Goal: Check status: Check status

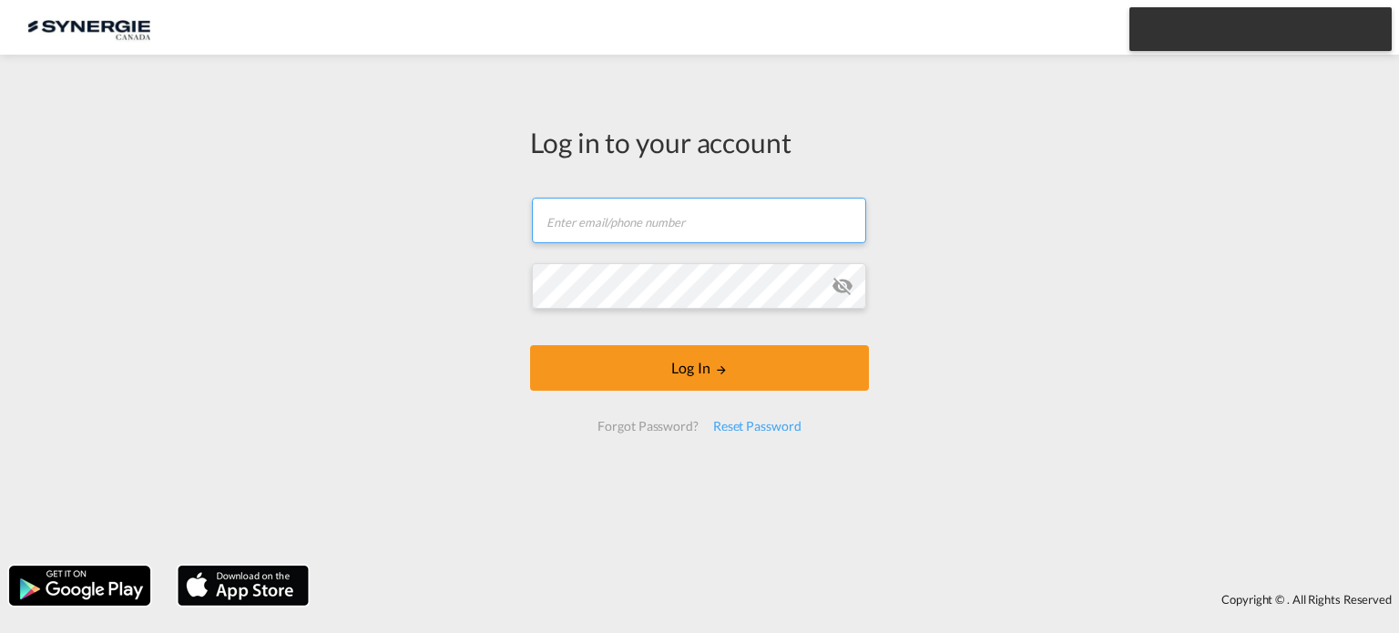
type input "[EMAIL_ADDRESS][DOMAIN_NAME]"
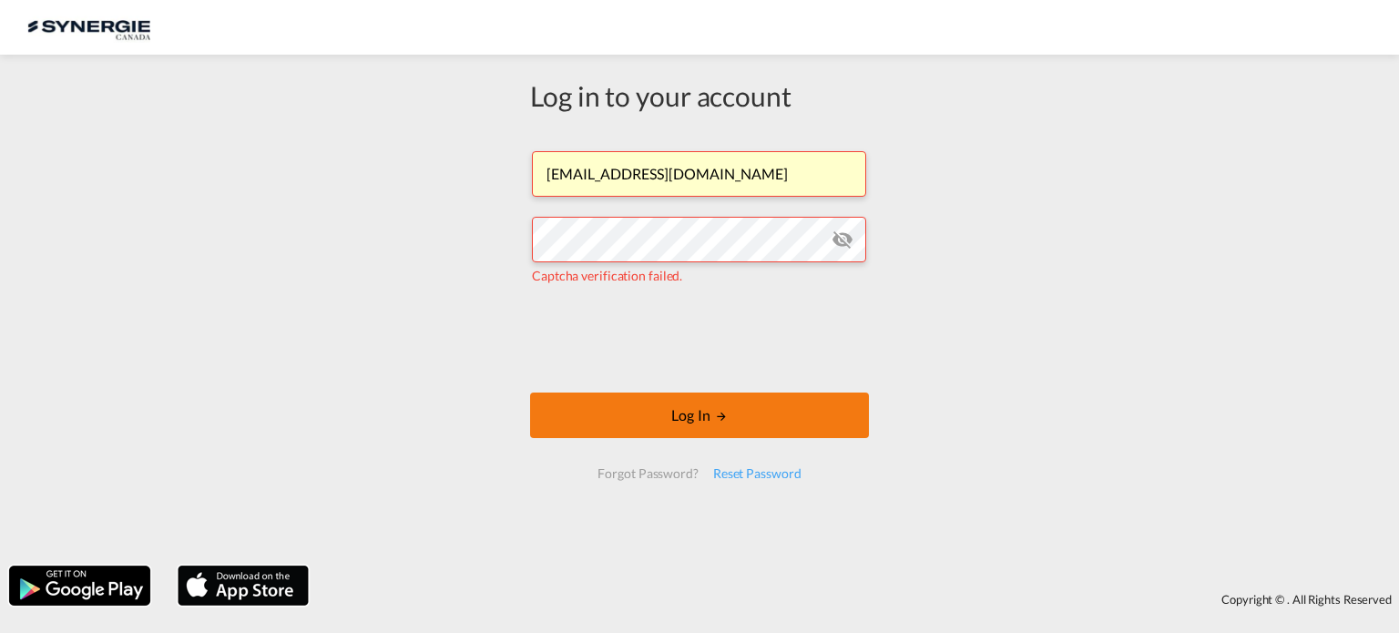
click at [721, 414] on md-icon "LOGIN" at bounding box center [721, 416] width 13 height 13
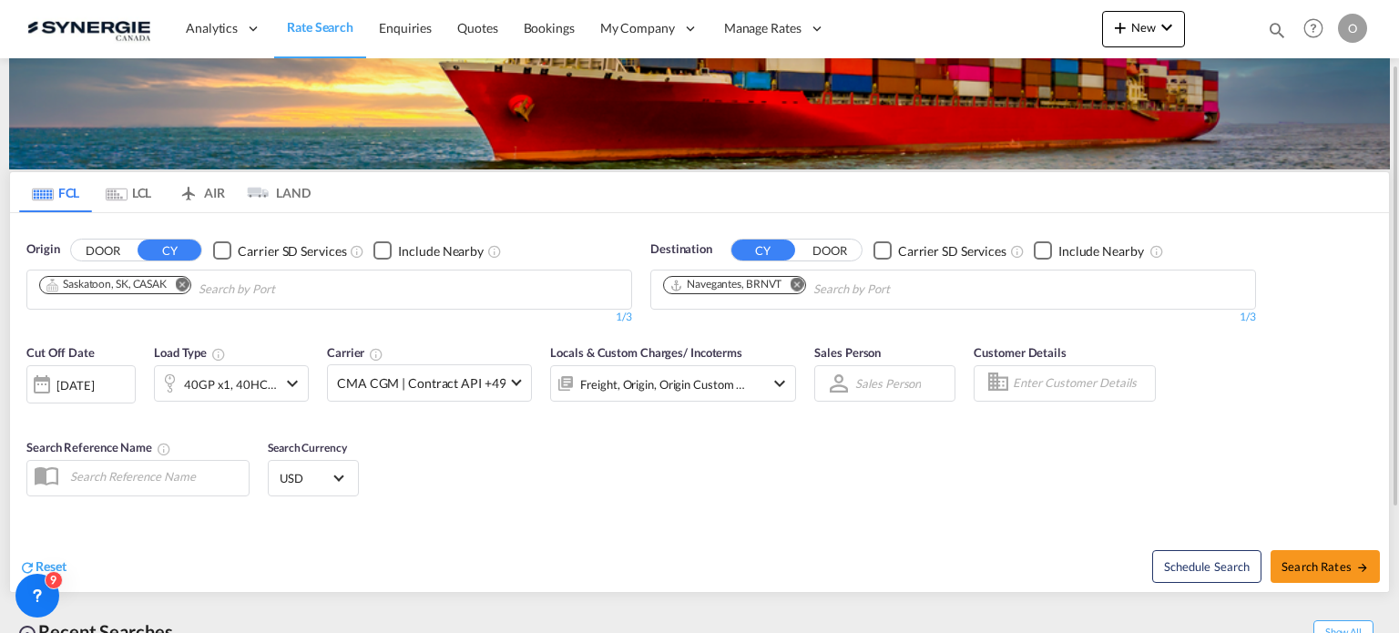
scroll to position [182, 0]
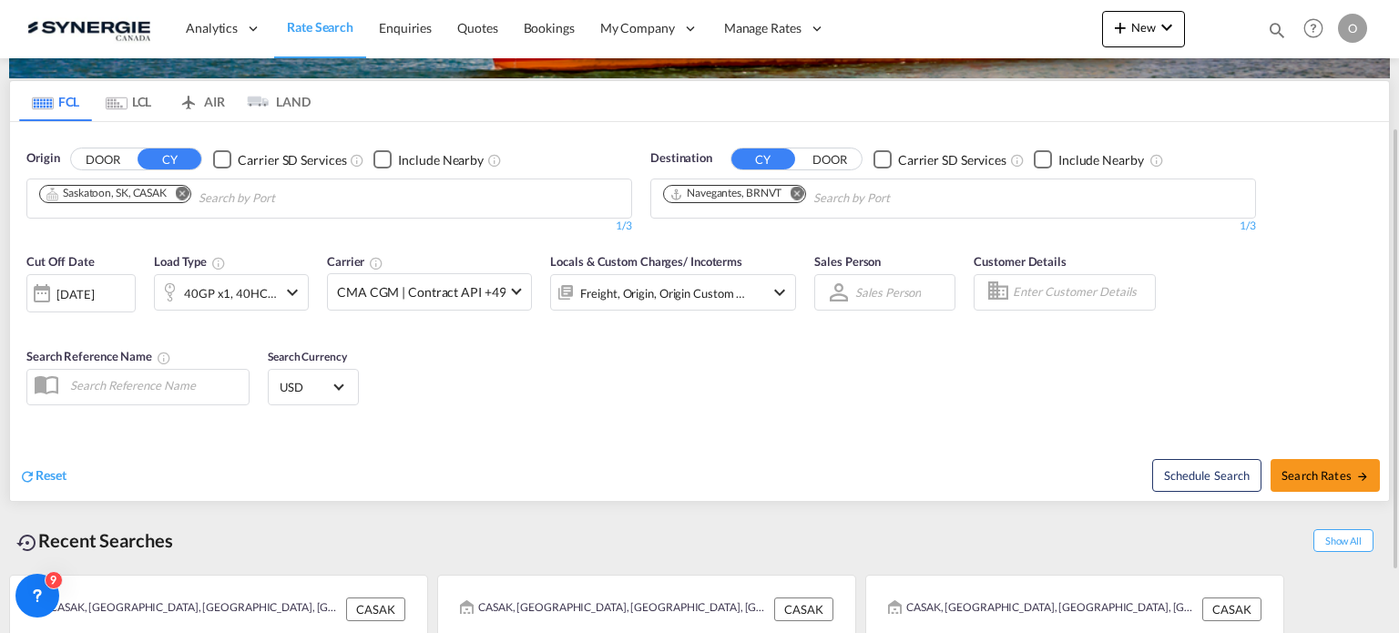
click at [1276, 24] on md-icon "icon-magnify" at bounding box center [1277, 30] width 20 height 20
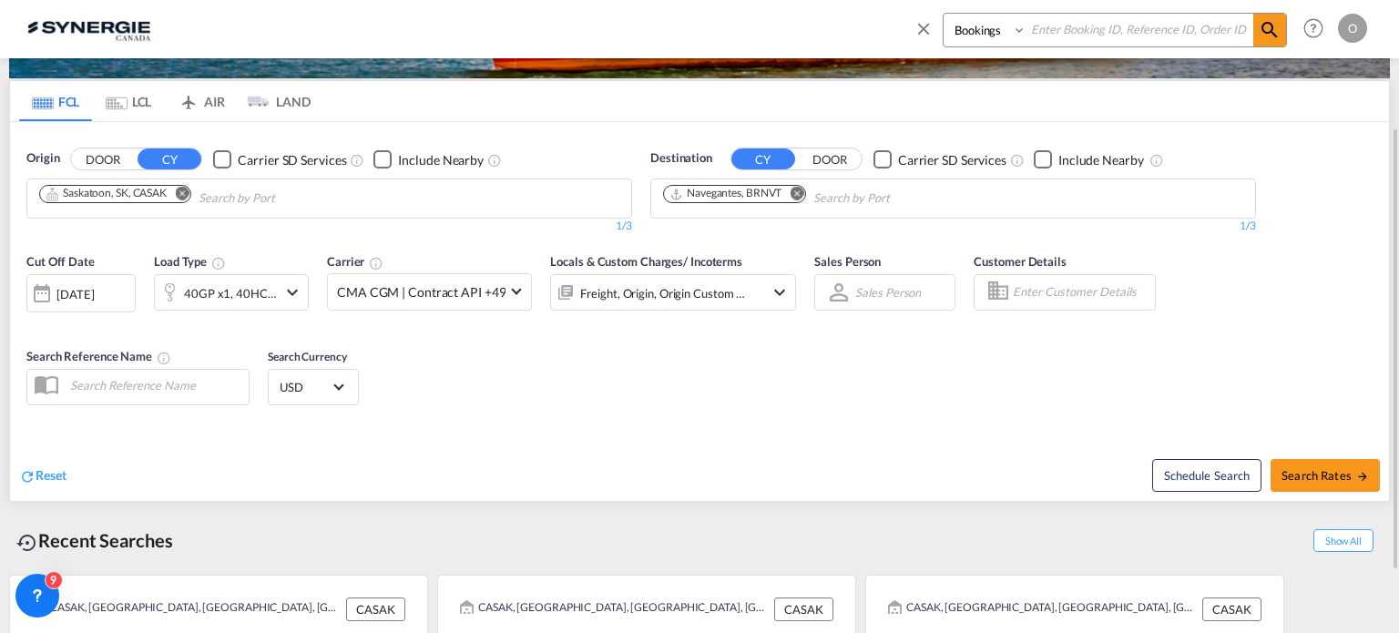
click at [974, 34] on select "Bookings Quotes Enquiries" at bounding box center [987, 30] width 87 height 33
select select "Quotes"
click at [944, 14] on select "Bookings Quotes Enquiries" at bounding box center [987, 30] width 87 height 33
click at [1086, 28] on input at bounding box center [1139, 30] width 227 height 32
paste input "SYC000014322"
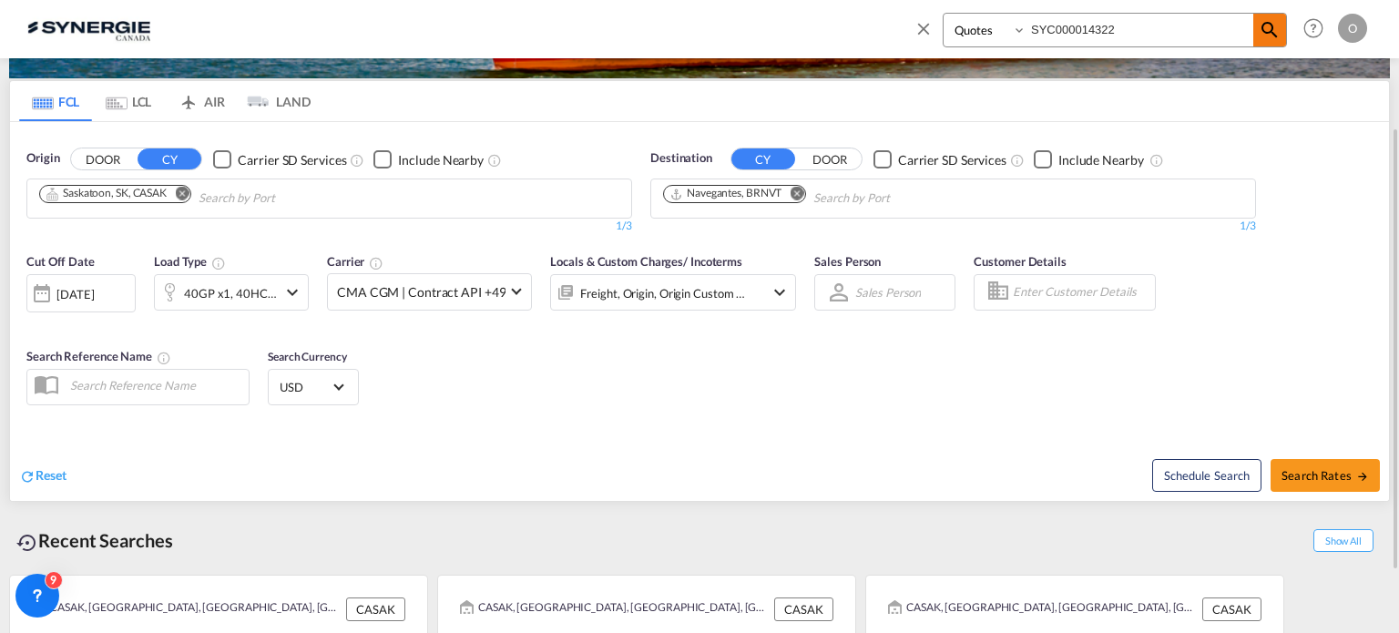
type input "SYC000014322"
click at [1264, 28] on md-icon "icon-magnify" at bounding box center [1270, 30] width 22 height 22
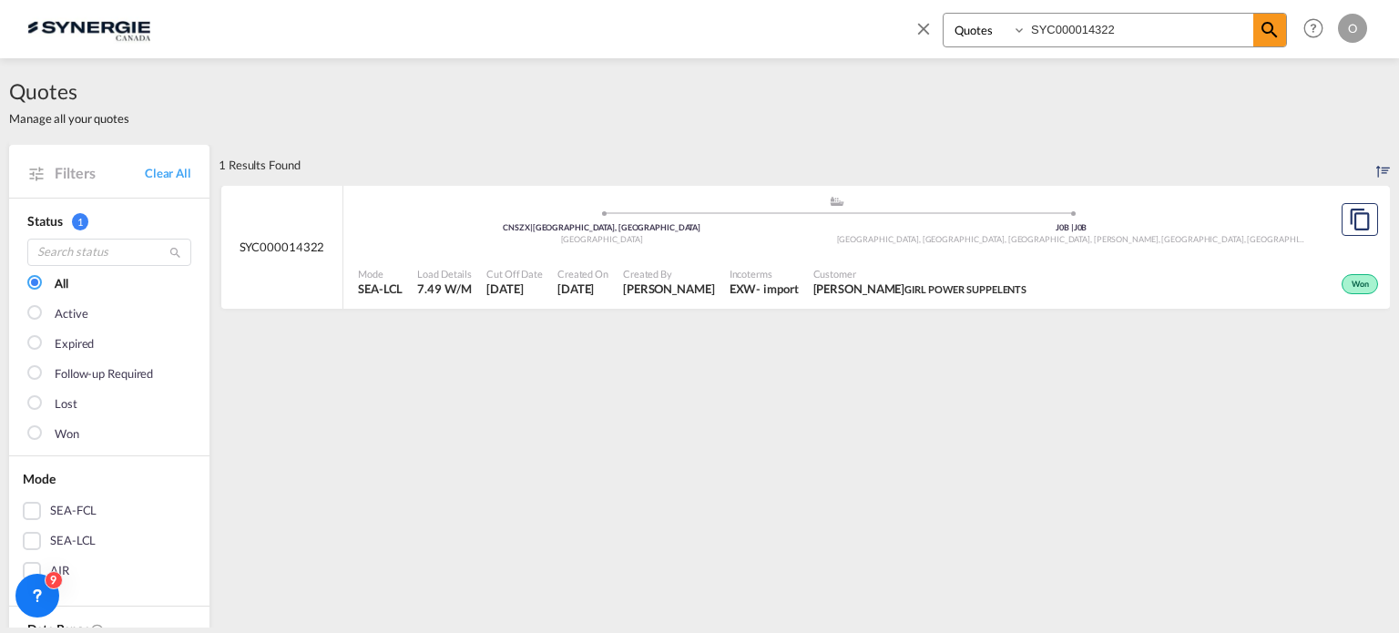
click at [758, 281] on div "- import" at bounding box center [777, 289] width 42 height 16
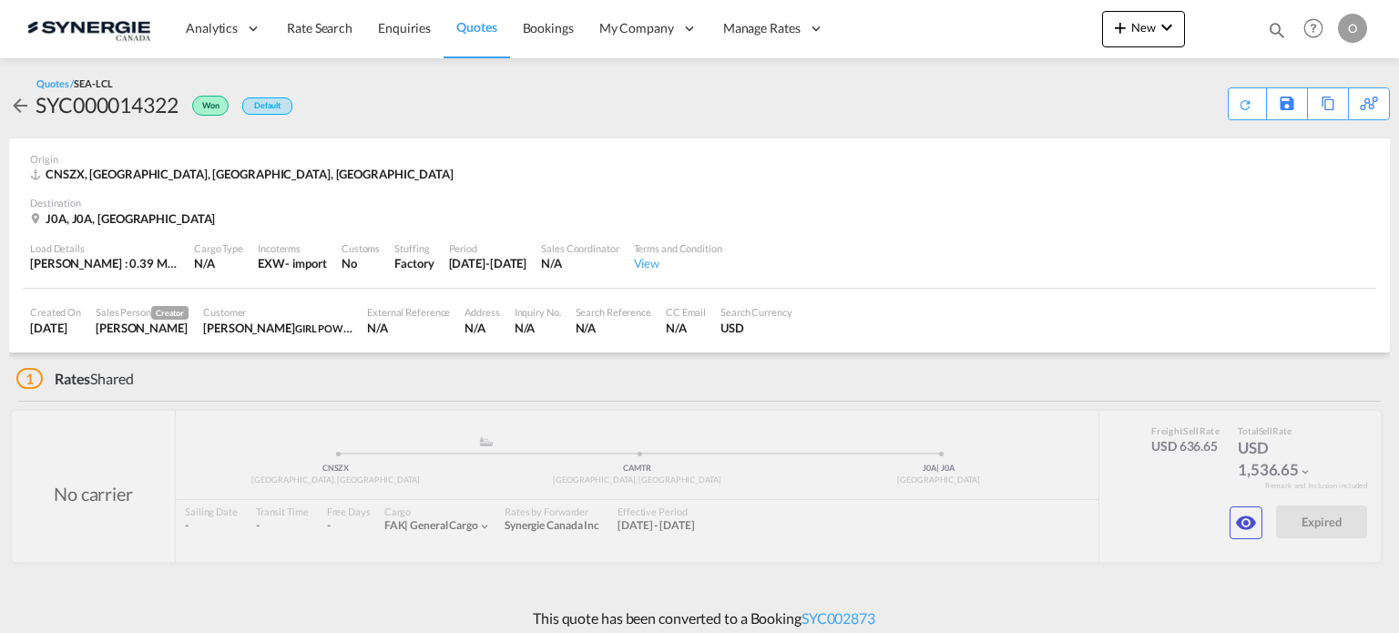
scroll to position [10, 0]
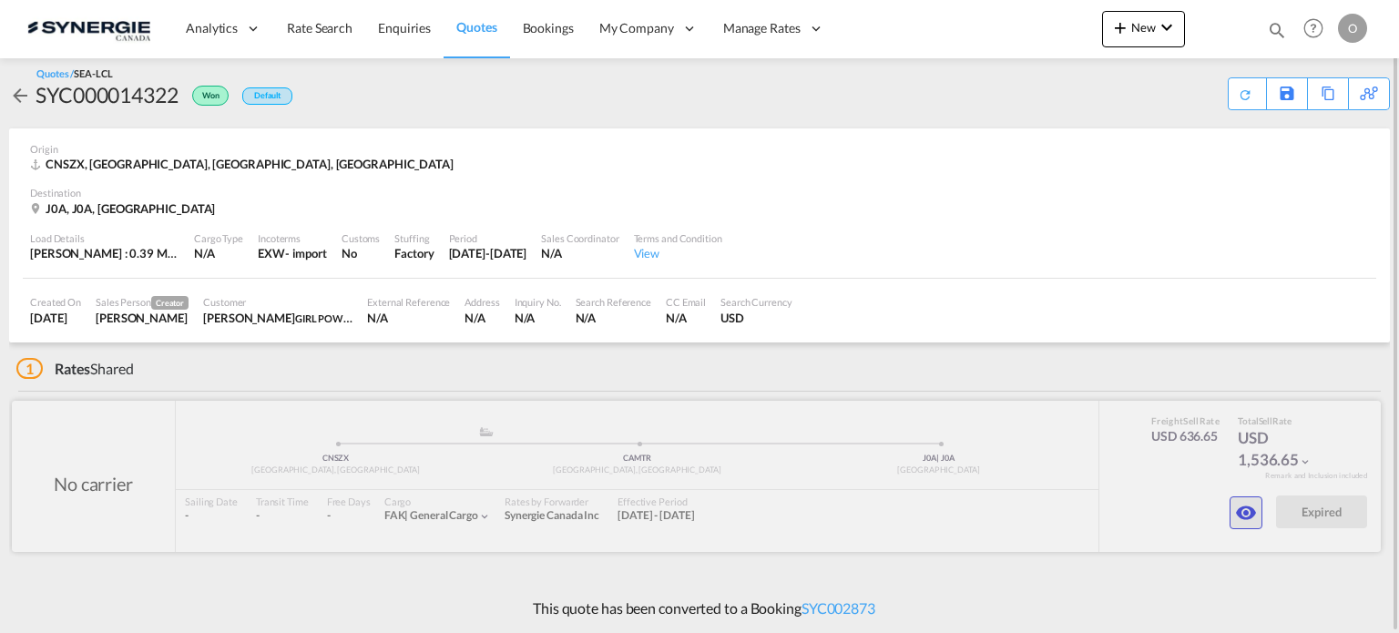
click at [1236, 519] on md-icon "icon-eye" at bounding box center [1246, 513] width 22 height 22
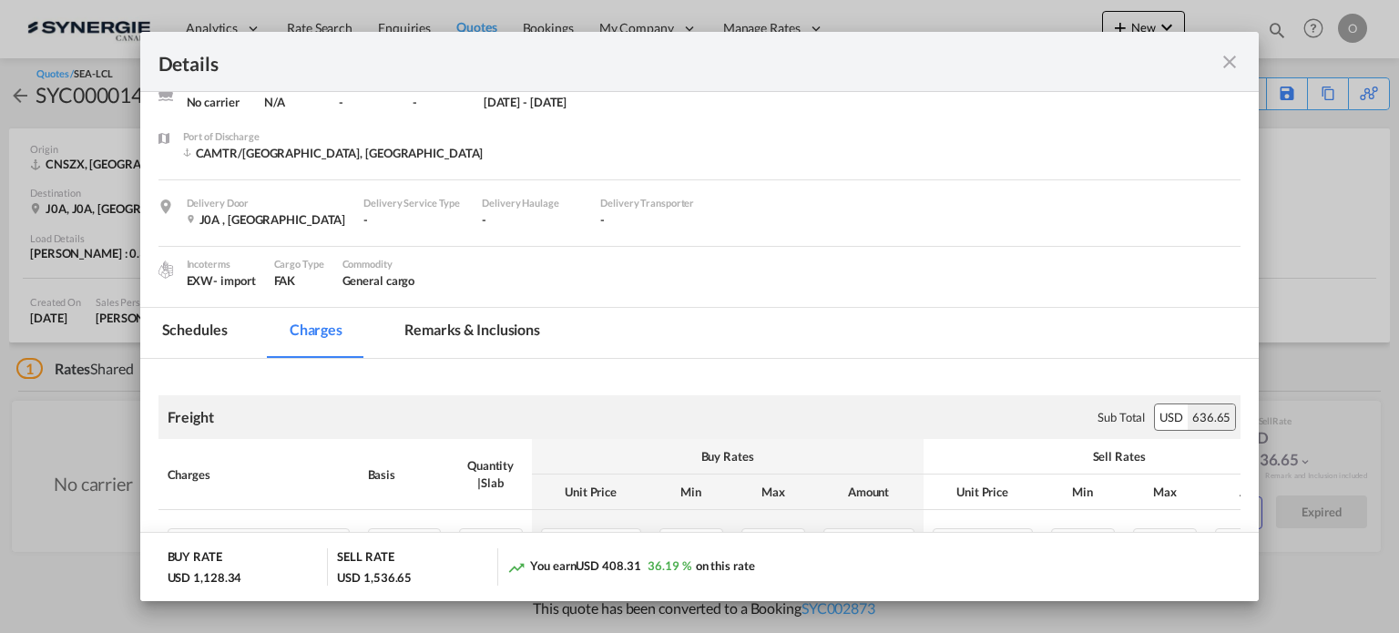
scroll to position [182, 0]
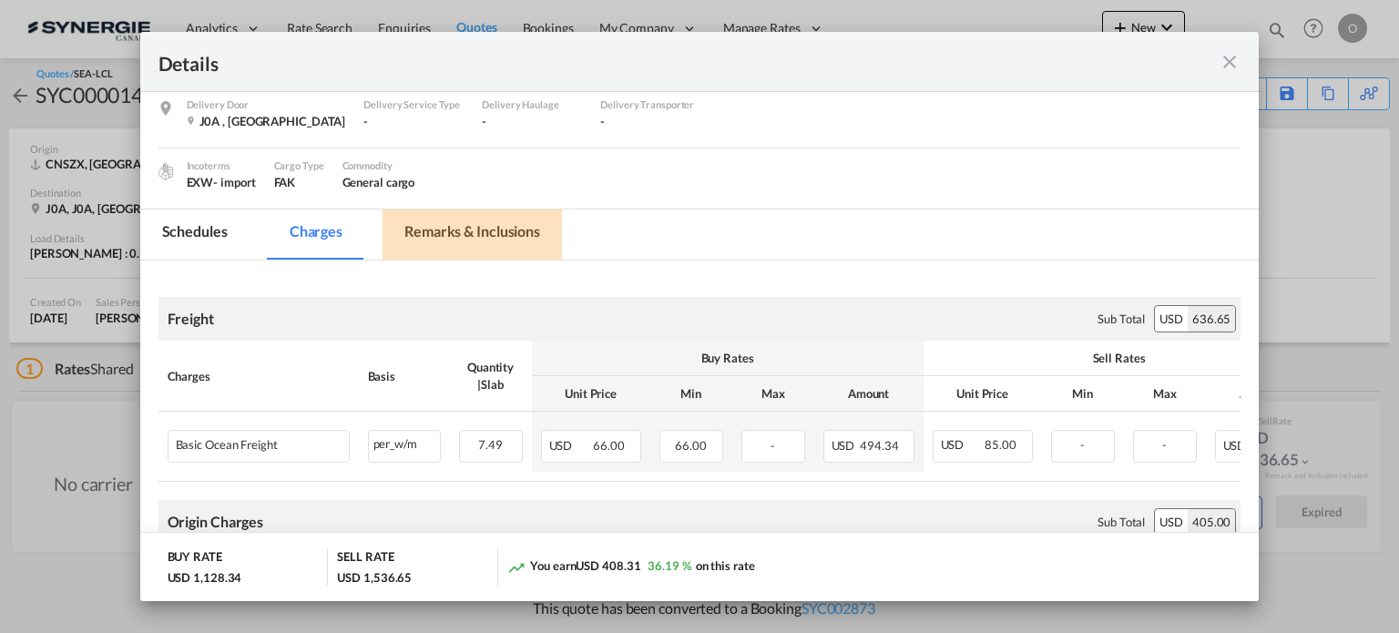
click at [464, 230] on md-tab-item "Remarks & Inclusions" at bounding box center [472, 234] width 179 height 50
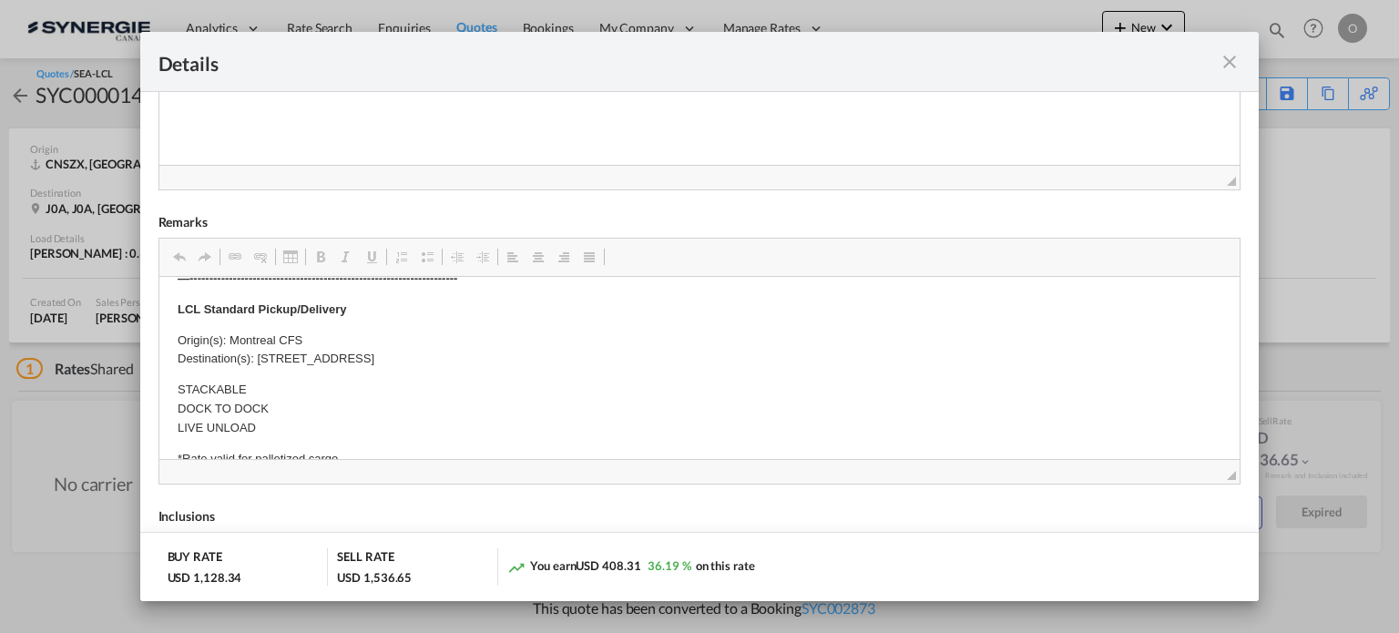
scroll to position [546, 0]
drag, startPoint x: 471, startPoint y: 360, endPoint x: 520, endPoint y: 358, distance: 49.2
drag, startPoint x: 520, startPoint y: 358, endPoint x: 472, endPoint y: 356, distance: 48.3
click at [472, 356] on p "Origin(s): Montreal CFS Destination(s): [STREET_ADDRESS]" at bounding box center [699, 350] width 1045 height 38
copy p "J0B 2H0"
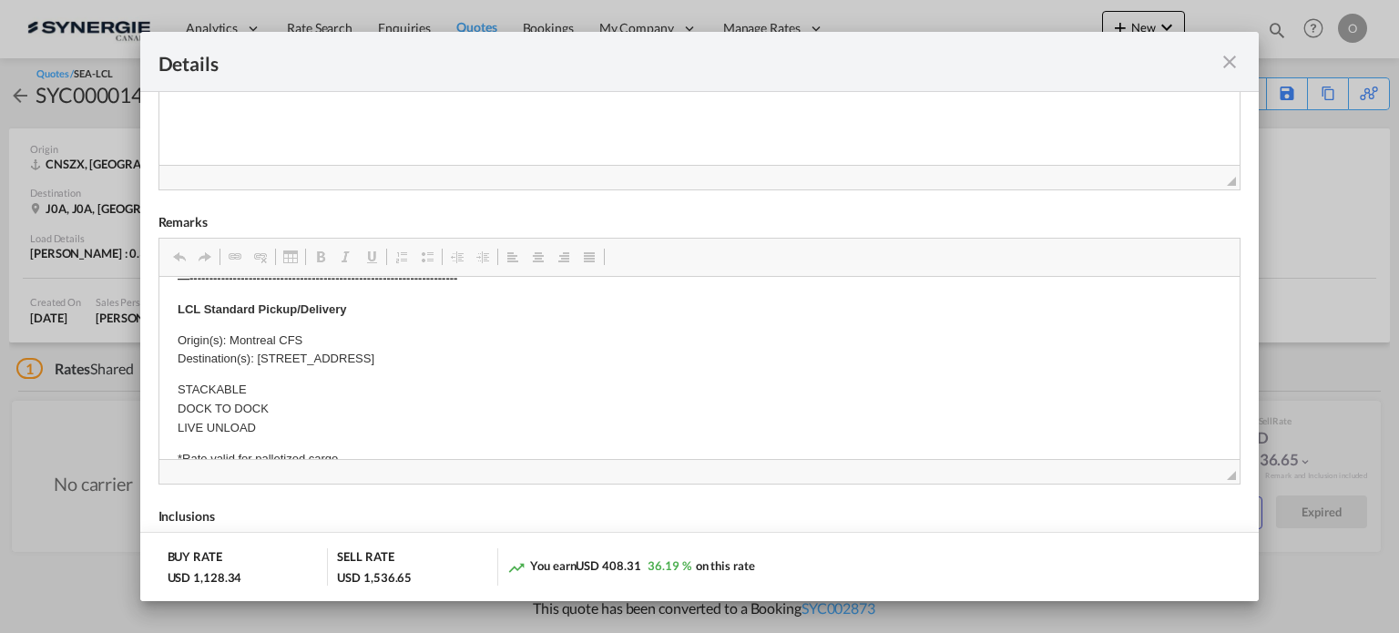
click at [1228, 60] on md-icon "icon-close fg-AAA8AD m-0 cursor" at bounding box center [1230, 62] width 22 height 22
